Goal: Transaction & Acquisition: Purchase product/service

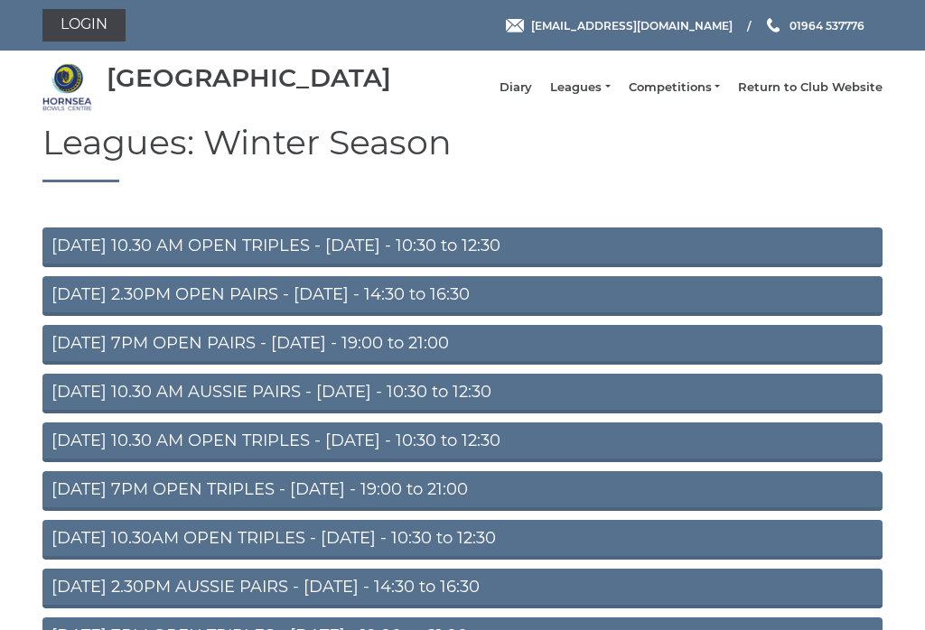
click at [64, 303] on link "MONDAY 2.30PM OPEN PAIRS - Monday - 14:30 to 16:30" at bounding box center [462, 296] width 840 height 40
click at [597, 92] on link "Leagues" at bounding box center [580, 87] width 60 height 16
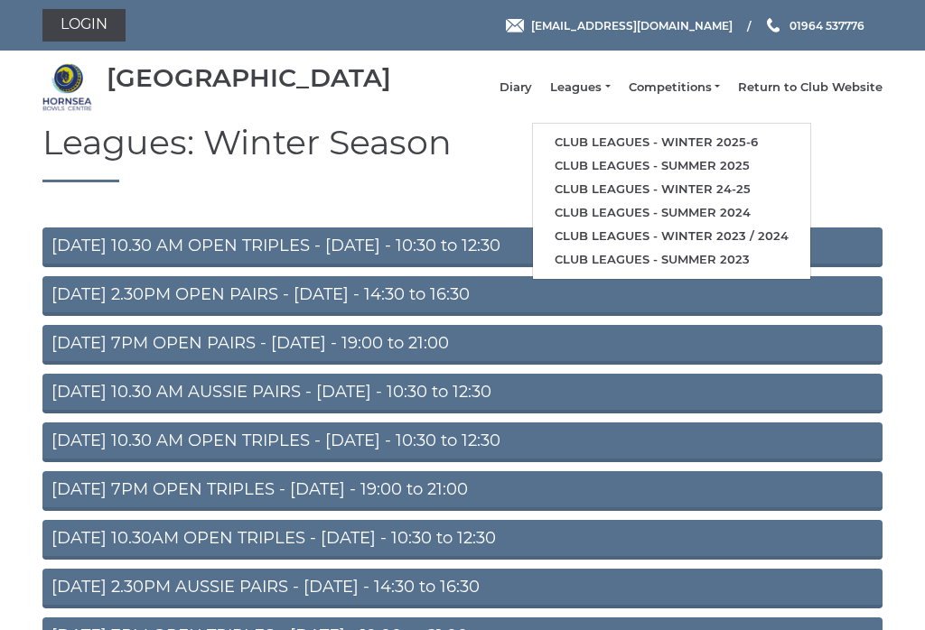
click at [773, 141] on link "Club leagues - Winter 2025-6" at bounding box center [671, 142] width 277 height 23
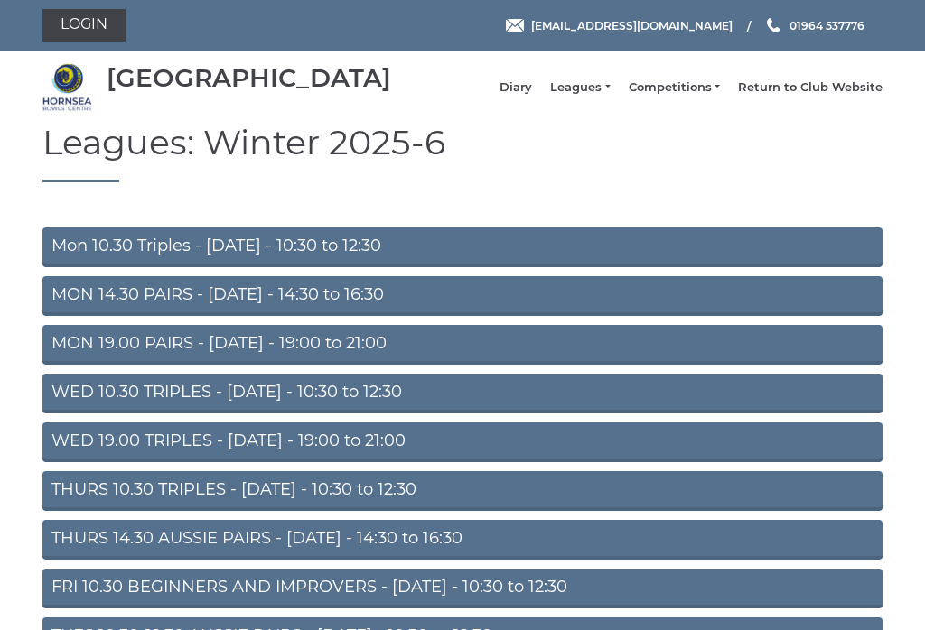
click at [61, 309] on link "MON 14.30 PAIRS - Monday - 14:30 to 16:30" at bounding box center [462, 296] width 840 height 40
click at [61, 406] on link "WED 10.30 TRIPLES - [DATE] - 10:30 to 12:30" at bounding box center [462, 394] width 840 height 40
click at [61, 448] on link "WED 19.00 TRIPLES - [DATE] - 19:00 to 21:00" at bounding box center [462, 443] width 840 height 40
click at [64, 501] on link "THURS 10.30 TRIPLES - [DATE] - 10:30 to 12:30" at bounding box center [462, 491] width 840 height 40
click at [66, 22] on link "Login" at bounding box center [83, 25] width 83 height 33
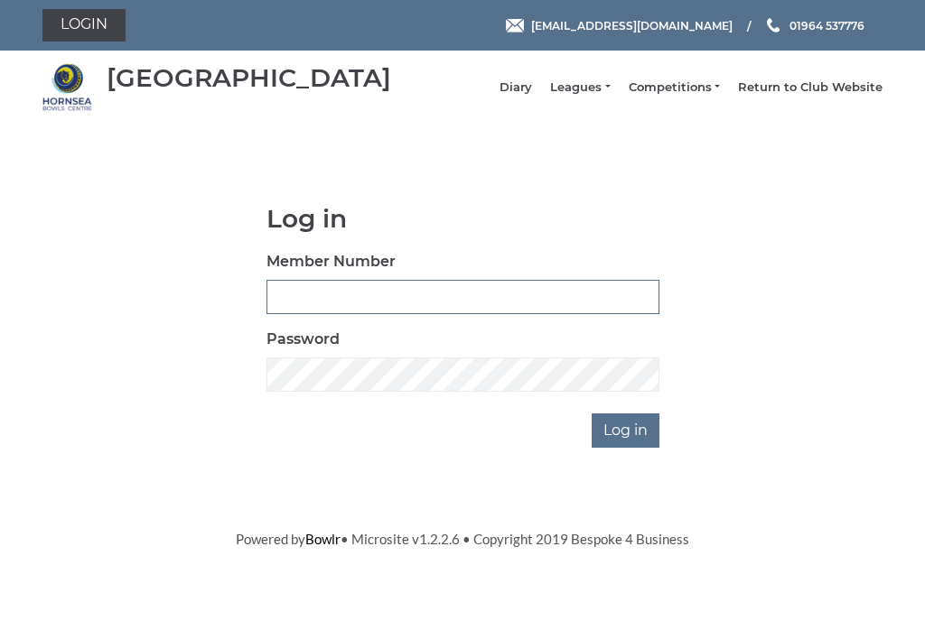
type input "0046"
click at [627, 443] on input "Log in" at bounding box center [626, 431] width 68 height 34
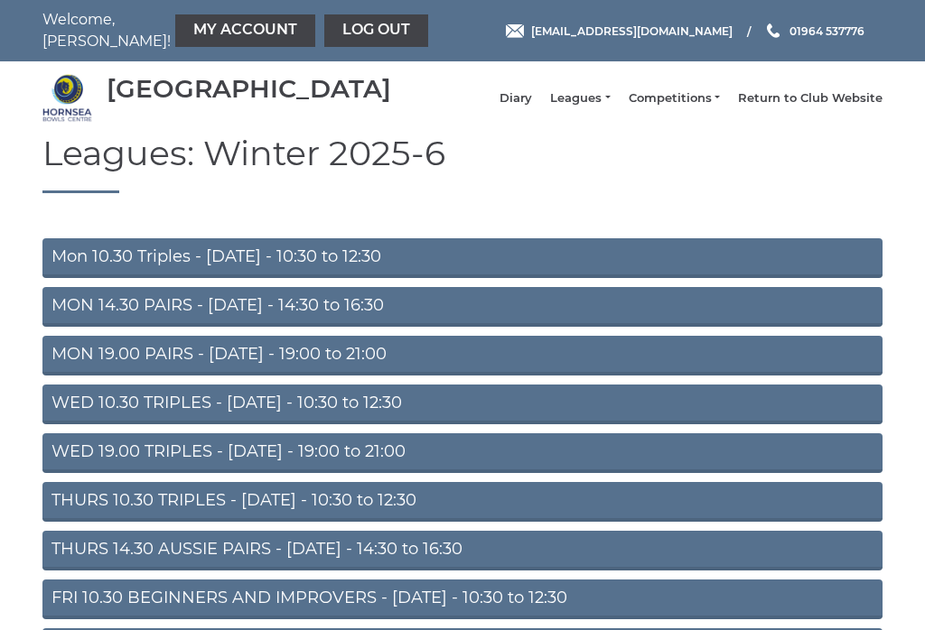
click at [179, 23] on link "My Account" at bounding box center [245, 30] width 140 height 33
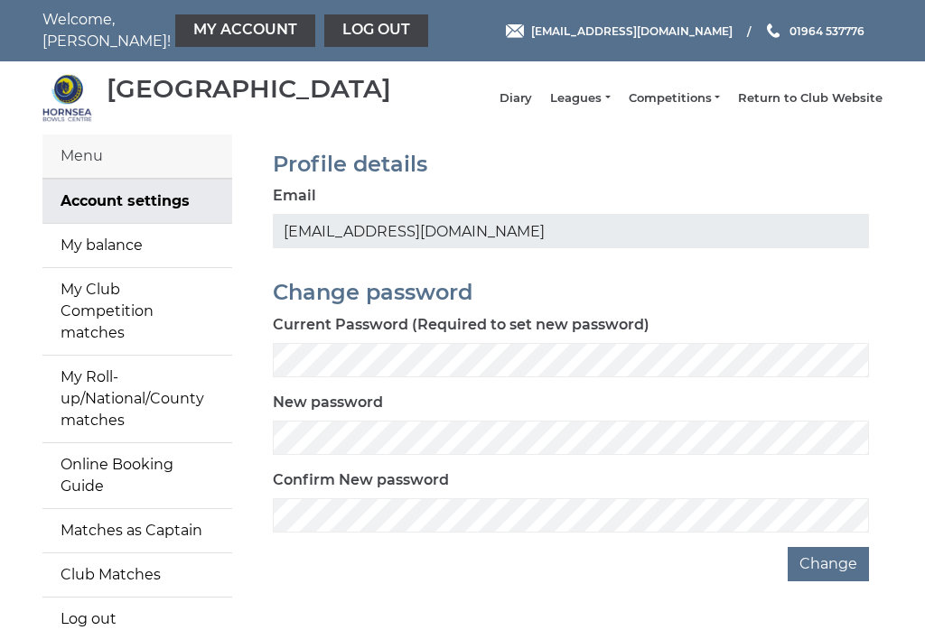
click at [79, 259] on link "My balance" at bounding box center [137, 245] width 190 height 43
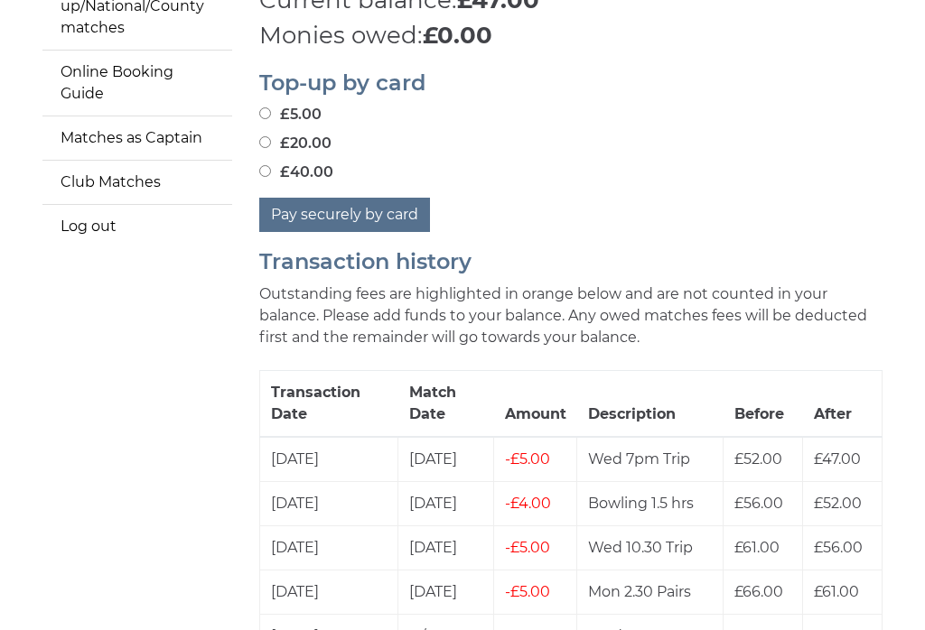
scroll to position [407, 0]
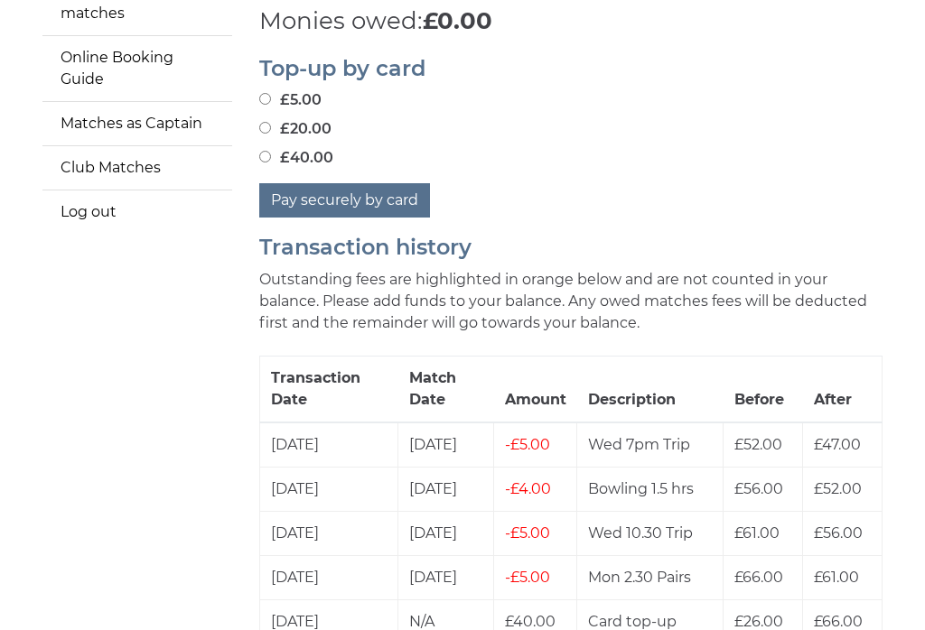
click at [314, 183] on button "Pay securely by card" at bounding box center [344, 200] width 171 height 34
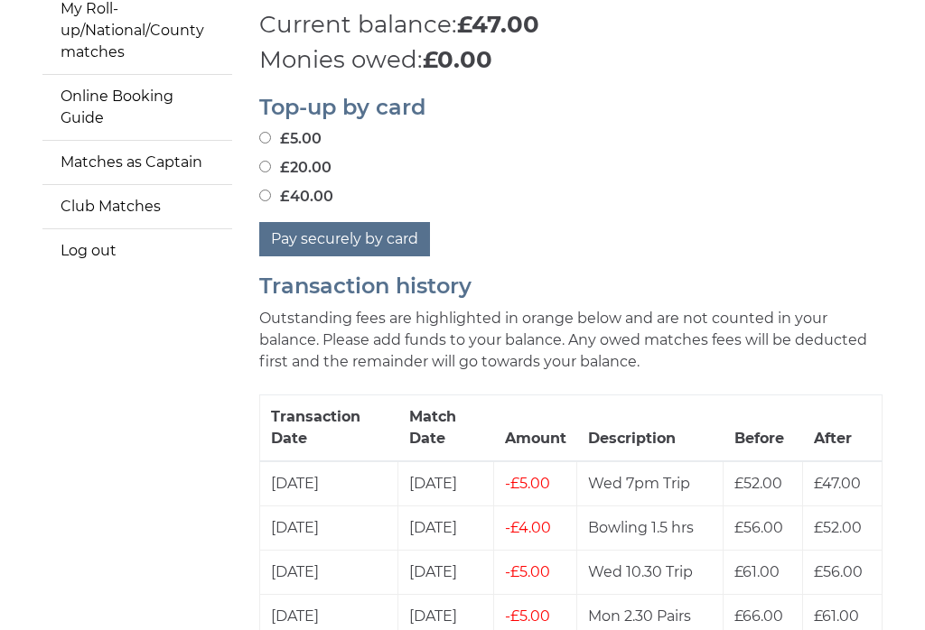
scroll to position [367, 0]
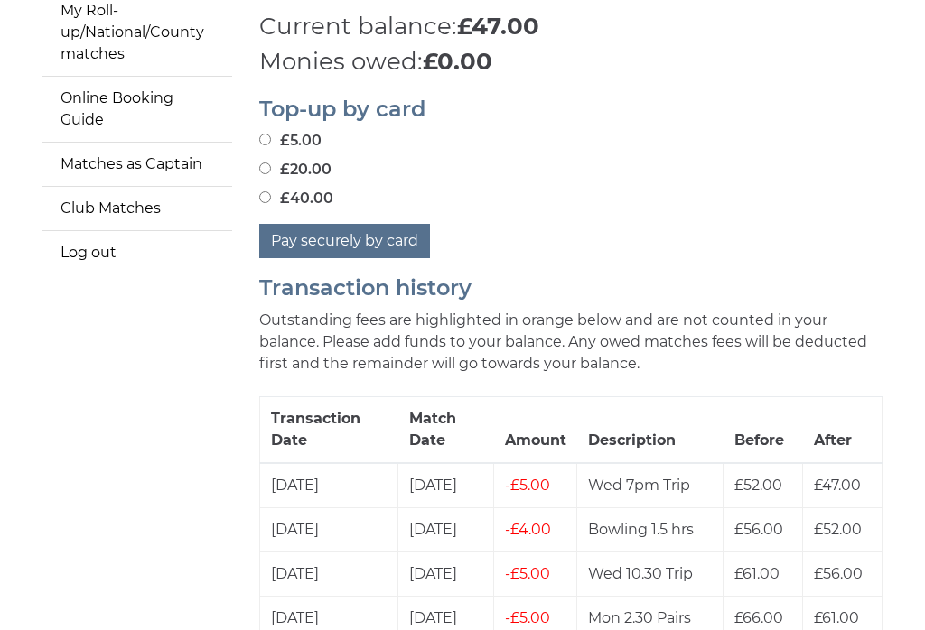
click at [586, 199] on div "£40.00" at bounding box center [570, 199] width 623 height 22
click at [274, 159] on label "£20.00" at bounding box center [295, 170] width 72 height 22
click at [271, 163] on input "£20.00" at bounding box center [265, 169] width 12 height 12
radio input "true"
click at [309, 233] on button "Pay securely by card" at bounding box center [344, 241] width 171 height 34
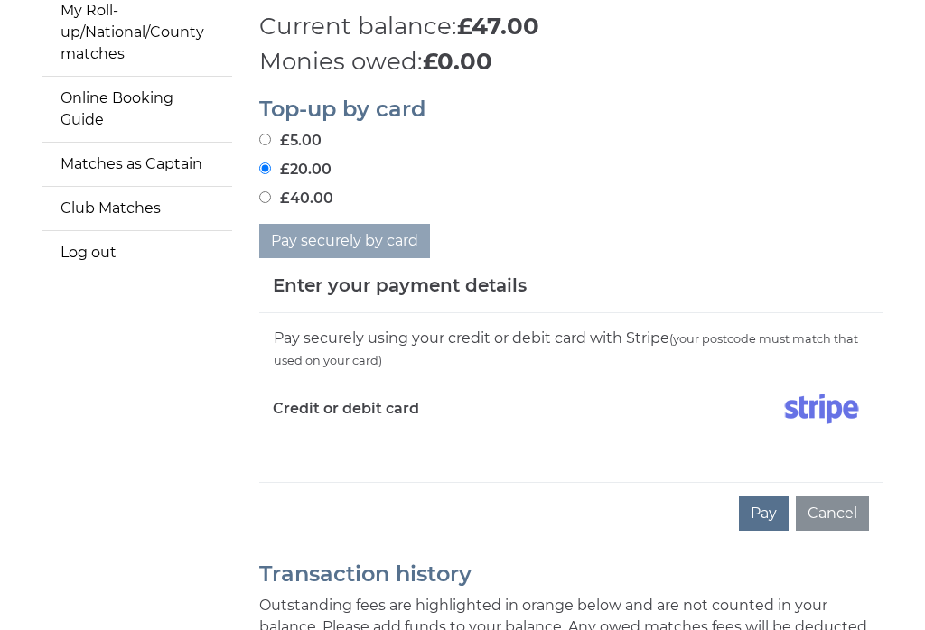
scroll to position [366, 0]
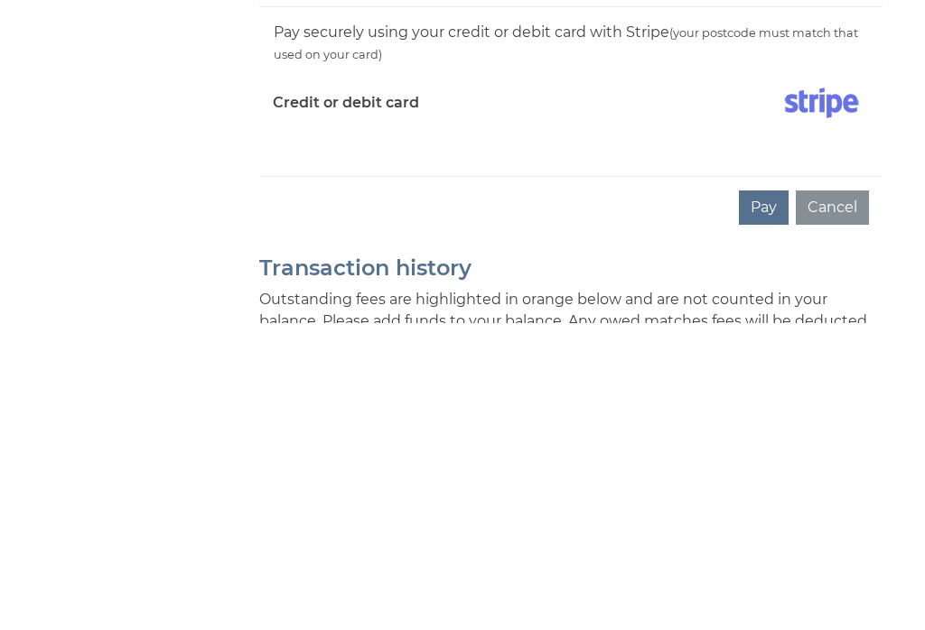
click at [760, 498] on button "Pay" at bounding box center [764, 515] width 50 height 34
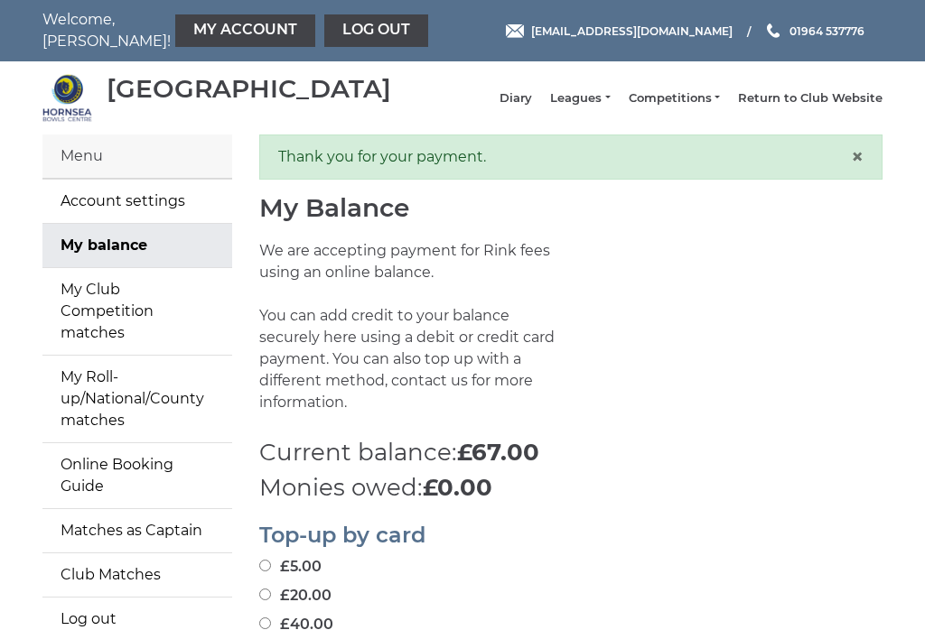
click at [324, 25] on link "Log out" at bounding box center [376, 30] width 104 height 33
